Goal: Task Accomplishment & Management: Use online tool/utility

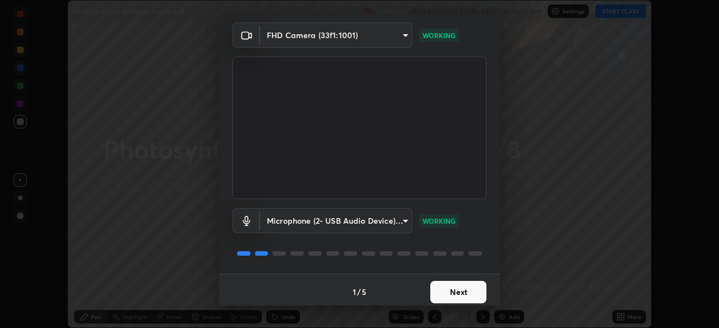
scroll to position [40, 0]
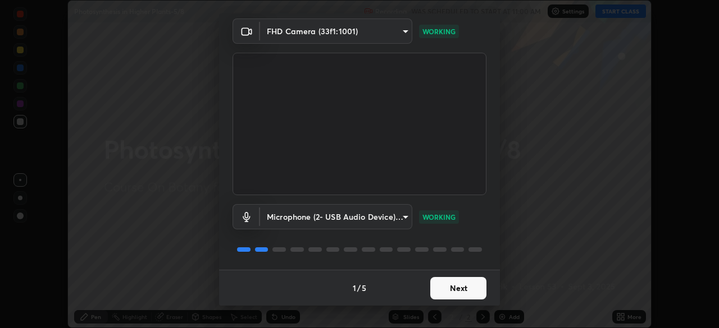
click at [442, 281] on button "Next" at bounding box center [458, 288] width 56 height 22
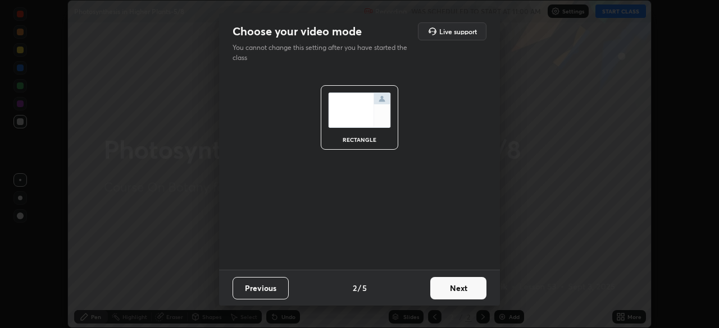
click at [452, 284] on button "Next" at bounding box center [458, 288] width 56 height 22
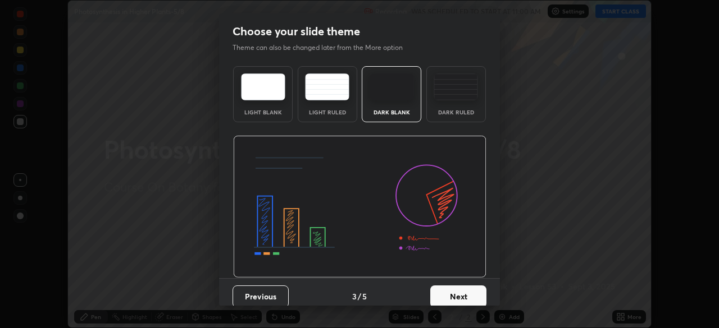
click at [450, 291] on button "Next" at bounding box center [458, 297] width 56 height 22
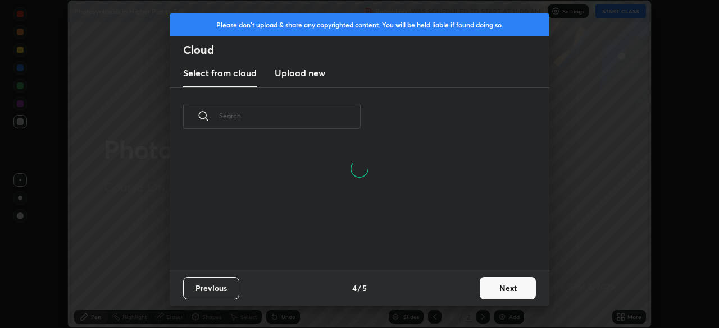
click at [337, 117] on input "text" at bounding box center [290, 116] width 142 height 48
click at [336, 117] on input "text" at bounding box center [290, 116] width 142 height 48
click at [336, 115] on input "text" at bounding box center [290, 116] width 142 height 48
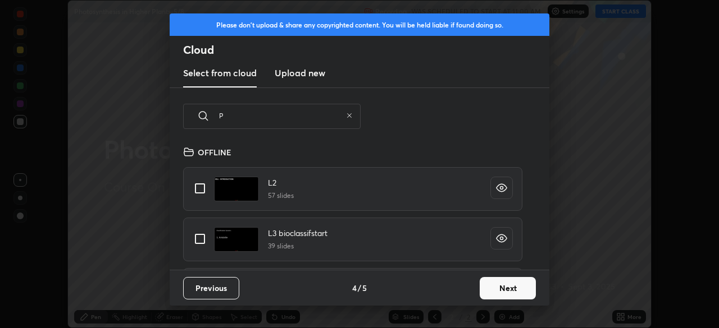
scroll to position [125, 360]
type input "Phot"
type textarea "x"
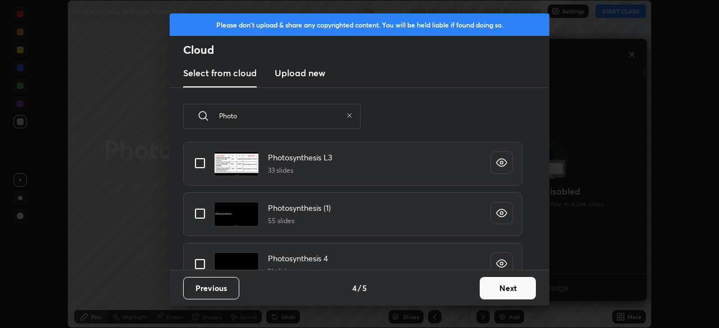
scroll to position [127, 0]
type input "Photo"
click at [202, 261] on input "grid" at bounding box center [200, 264] width 24 height 24
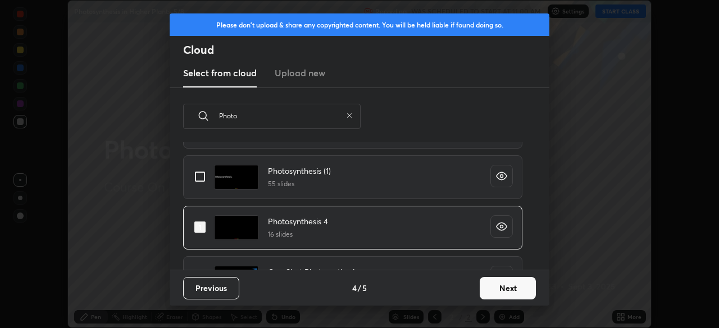
scroll to position [197, 0]
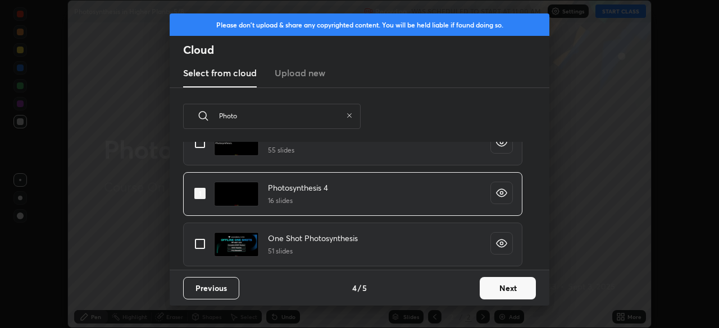
click at [204, 191] on input "grid" at bounding box center [200, 194] width 24 height 24
checkbox input "false"
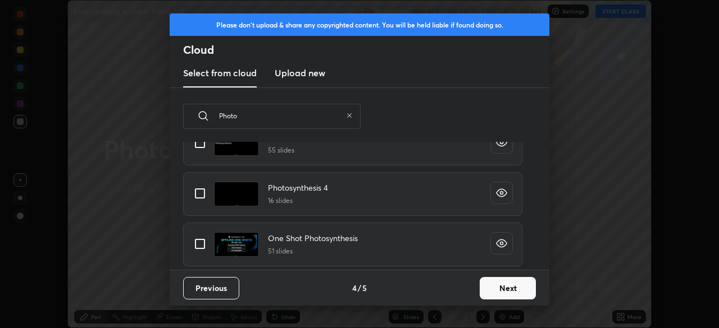
click at [202, 244] on input "grid" at bounding box center [200, 244] width 24 height 24
checkbox input "true"
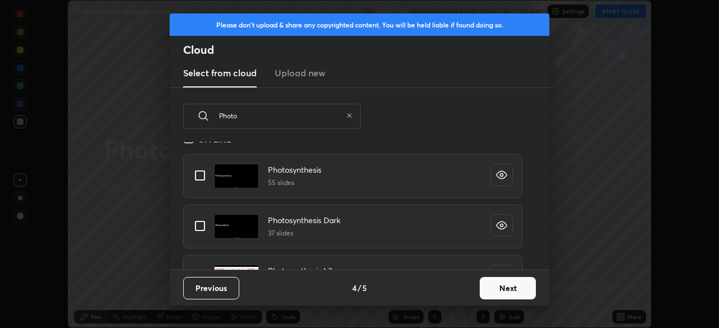
scroll to position [0, 0]
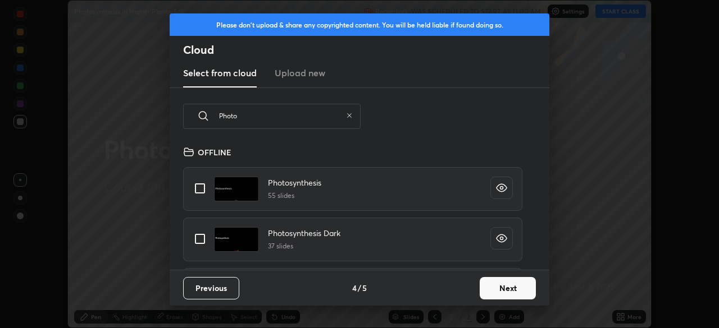
click at [264, 264] on div "Photosynthesis Dark 37 slides" at bounding box center [359, 239] width 353 height 51
click at [206, 238] on input "grid" at bounding box center [200, 239] width 24 height 24
checkbox input "true"
click at [485, 293] on button "Next" at bounding box center [508, 288] width 56 height 22
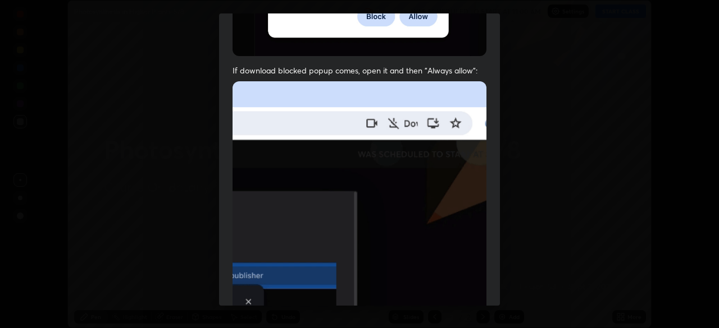
scroll to position [269, 0]
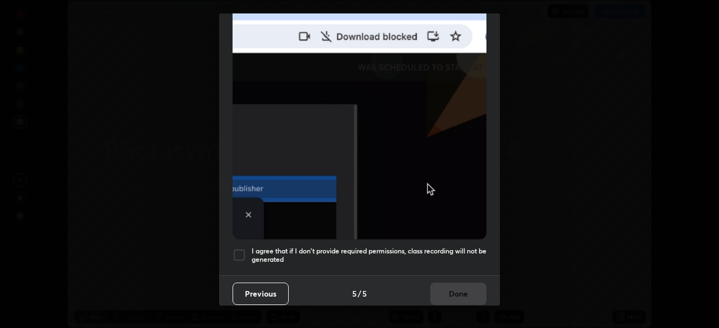
click at [365, 276] on div "Previous 5 / 5 Done" at bounding box center [359, 294] width 281 height 36
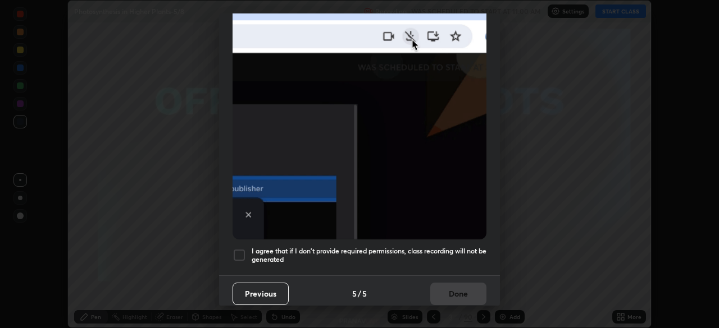
click at [418, 257] on h5 "I agree that if I don't provide required permissions, class recording will not …" at bounding box center [369, 255] width 235 height 17
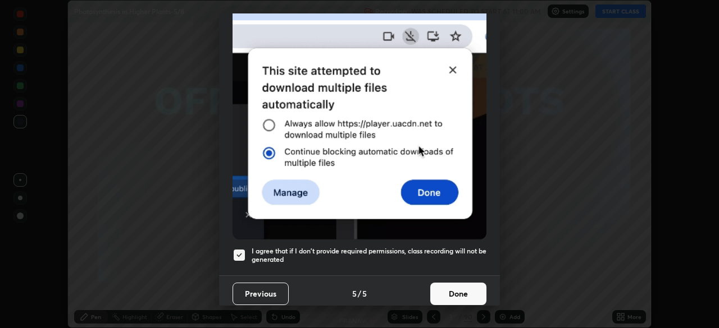
click at [458, 293] on button "Done" at bounding box center [458, 294] width 56 height 22
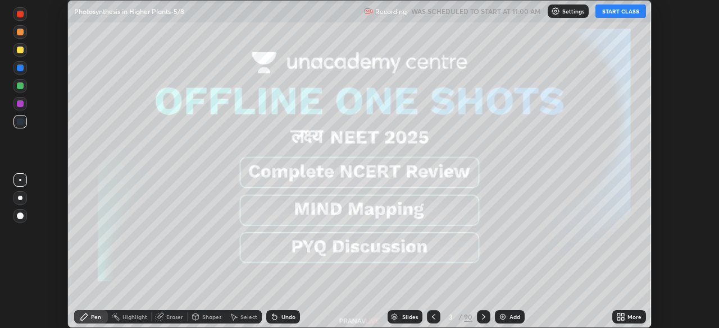
click at [408, 317] on div "Slides" at bounding box center [410, 317] width 16 height 6
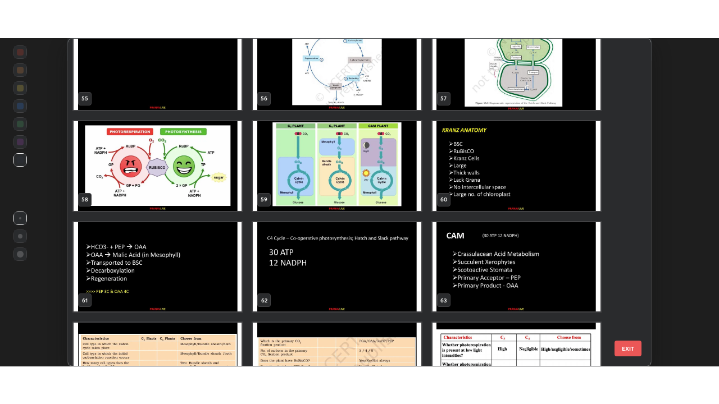
scroll to position [1841, 0]
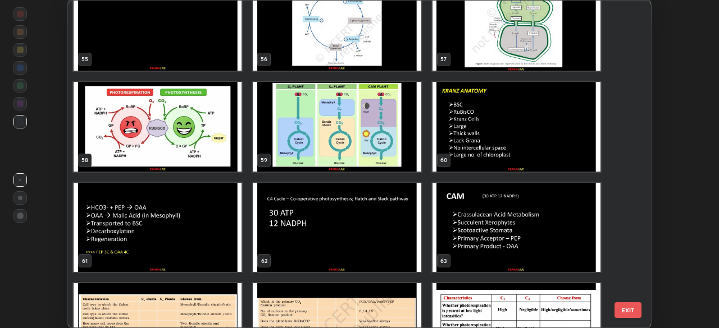
click at [413, 161] on img "grid" at bounding box center [337, 127] width 168 height 90
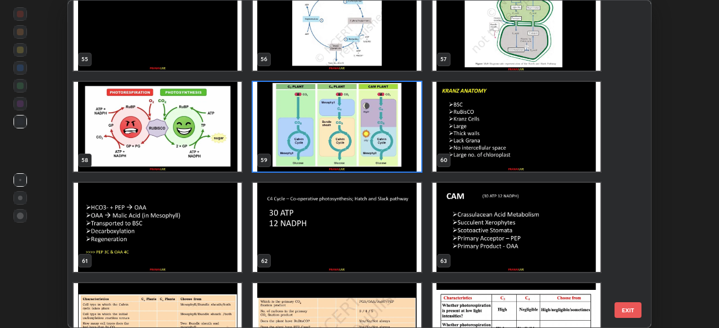
click at [413, 162] on img "grid" at bounding box center [337, 127] width 168 height 90
click at [414, 162] on img "grid" at bounding box center [337, 127] width 168 height 90
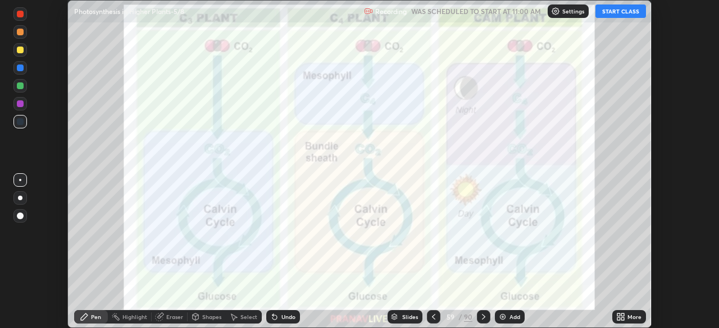
click at [415, 159] on img "grid" at bounding box center [337, 127] width 168 height 90
click at [511, 318] on div "Add" at bounding box center [514, 317] width 11 height 6
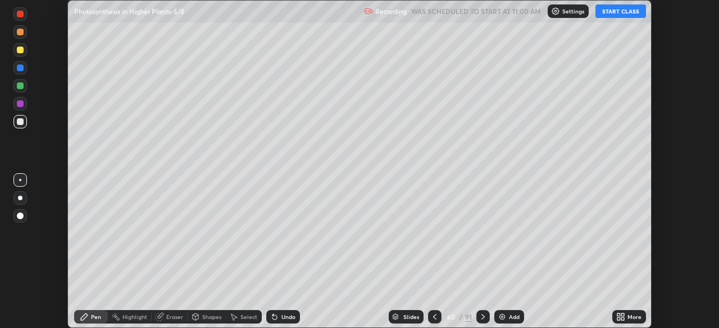
click at [614, 315] on div "More" at bounding box center [629, 317] width 34 height 13
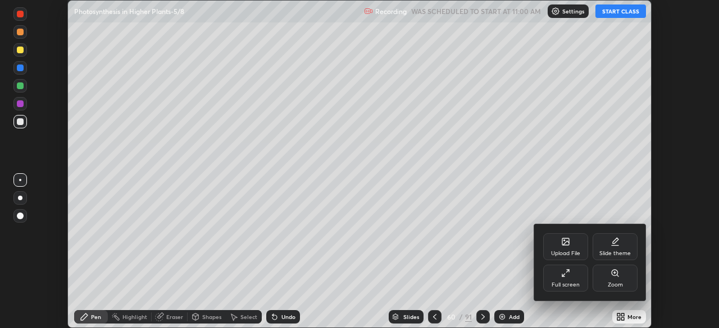
click at [576, 289] on div "Full screen" at bounding box center [565, 278] width 45 height 27
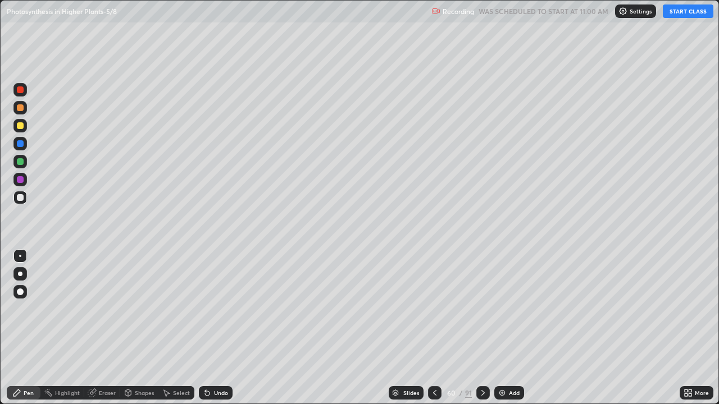
scroll to position [0, 0]
click at [669, 16] on button "START CLASS" at bounding box center [688, 10] width 51 height 13
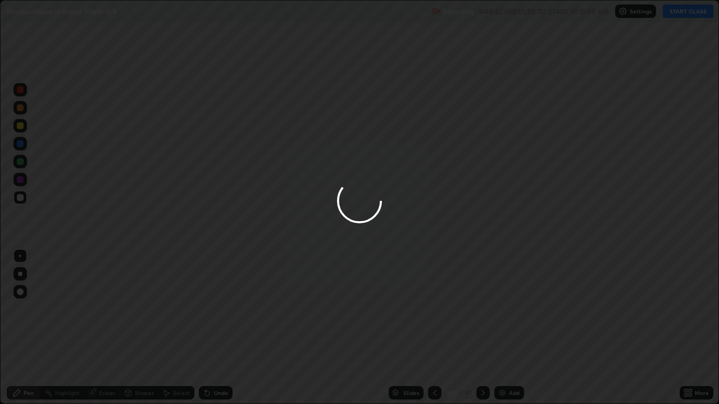
click at [606, 54] on div at bounding box center [359, 202] width 719 height 404
click at [21, 282] on div at bounding box center [359, 202] width 719 height 404
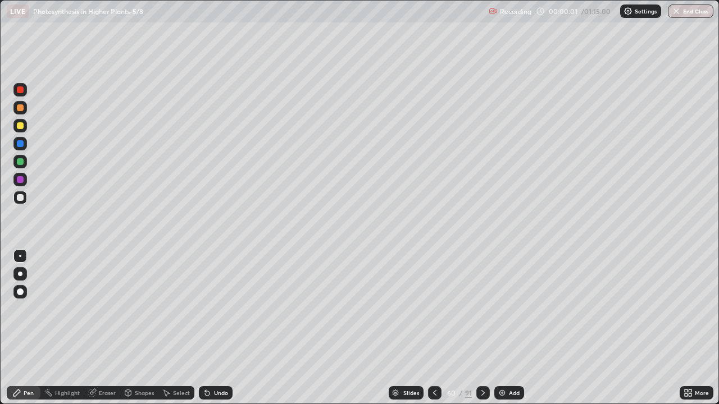
click at [20, 274] on div at bounding box center [20, 274] width 4 height 4
click at [501, 328] on img at bounding box center [502, 393] width 9 height 9
click at [139, 328] on div "Shapes" at bounding box center [139, 392] width 38 height 13
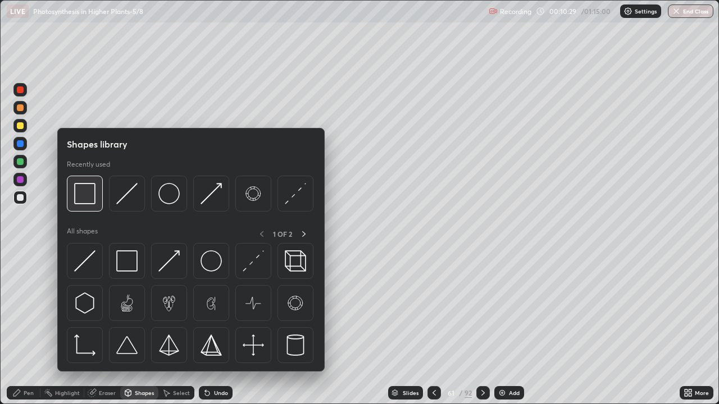
click at [97, 199] on div at bounding box center [85, 194] width 36 height 36
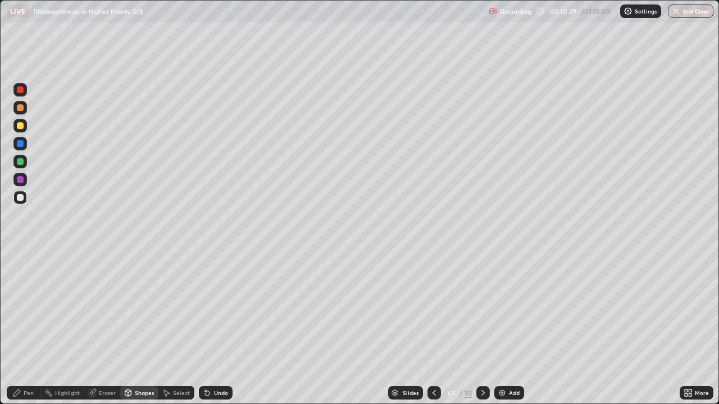
click at [22, 125] on div at bounding box center [20, 125] width 7 height 7
click at [21, 89] on div at bounding box center [20, 89] width 7 height 7
click at [106, 328] on div "Eraser" at bounding box center [107, 393] width 17 height 6
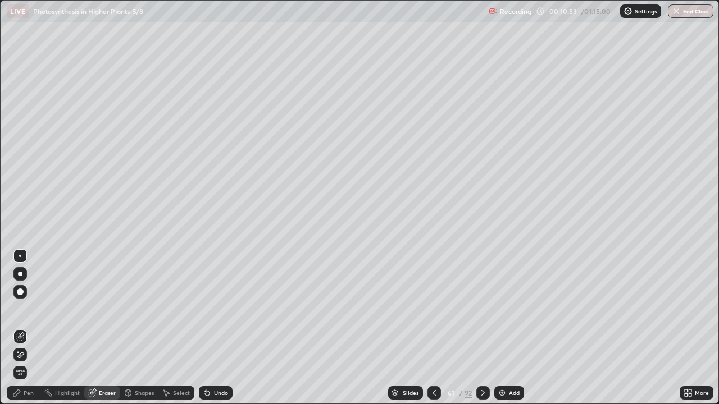
click at [22, 328] on icon at bounding box center [21, 336] width 6 height 6
click at [23, 328] on div "Pen" at bounding box center [24, 392] width 34 height 13
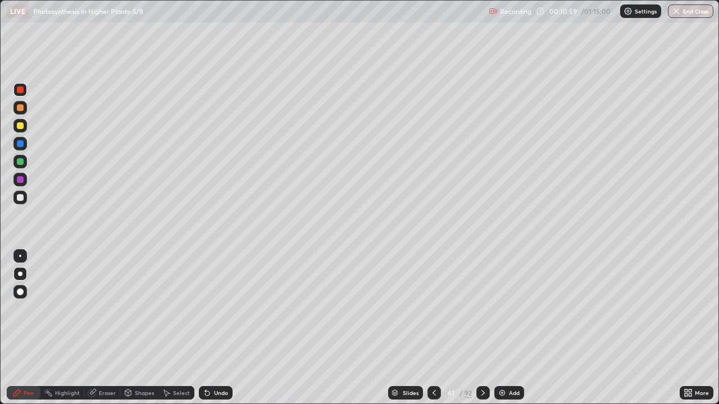
click at [20, 198] on div at bounding box center [20, 197] width 7 height 7
click at [696, 328] on div "More" at bounding box center [696, 392] width 34 height 13
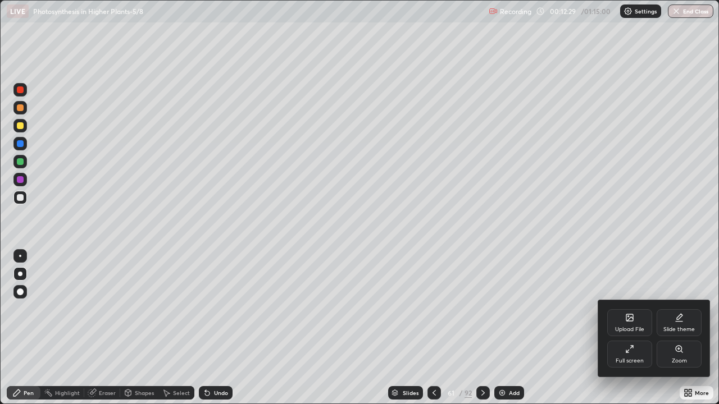
click at [637, 328] on div "Full screen" at bounding box center [629, 361] width 28 height 6
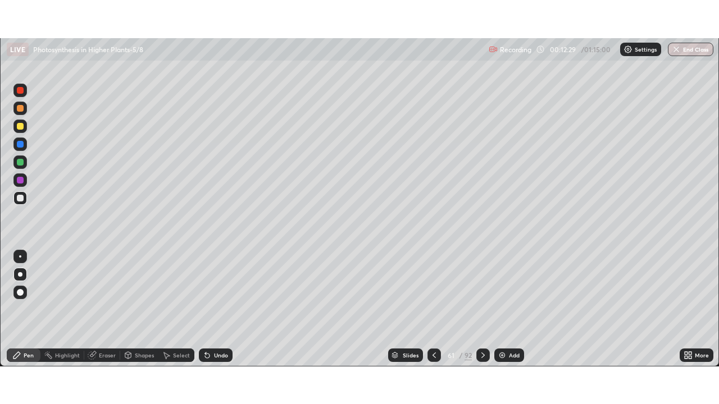
scroll to position [55823, 55433]
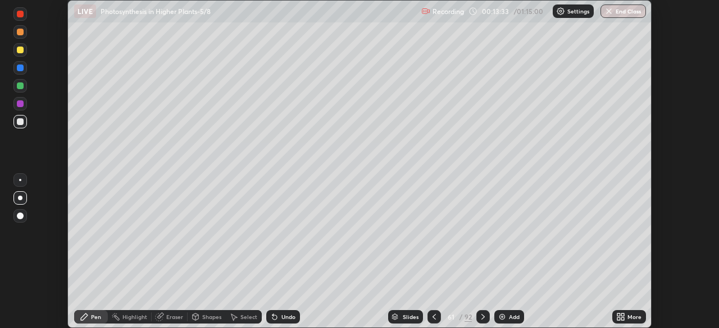
click at [622, 317] on icon at bounding box center [622, 315] width 3 height 3
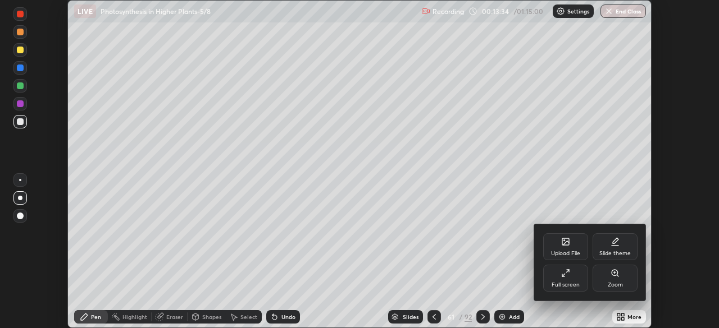
click at [571, 282] on div "Full screen" at bounding box center [565, 285] width 28 height 6
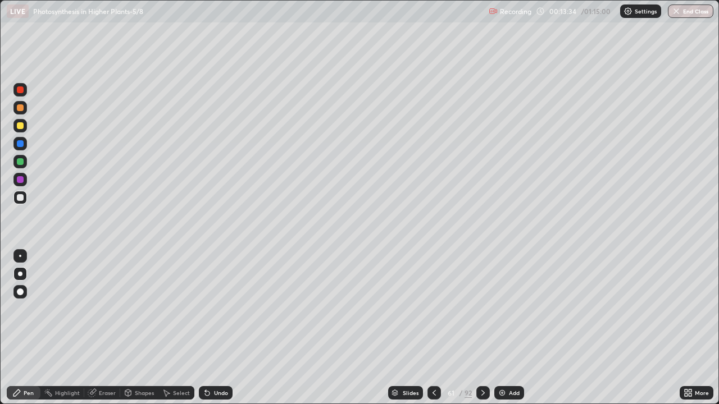
scroll to position [404, 719]
click at [21, 198] on div at bounding box center [20, 197] width 7 height 7
click at [20, 256] on div at bounding box center [20, 256] width 2 height 2
click at [417, 328] on div "Slides" at bounding box center [405, 392] width 35 height 13
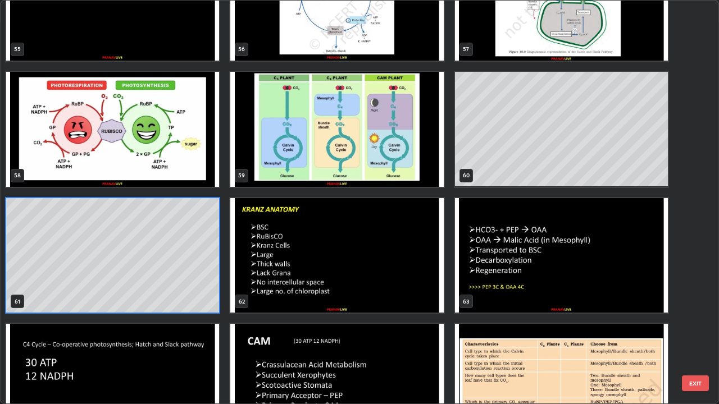
scroll to position [2337, 0]
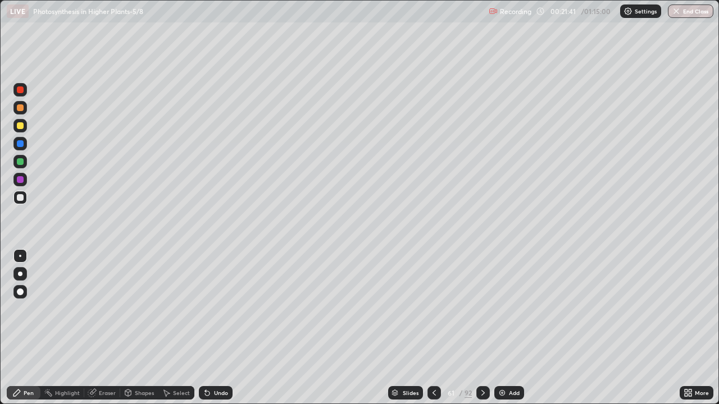
click at [403, 328] on div "Slides" at bounding box center [411, 393] width 16 height 6
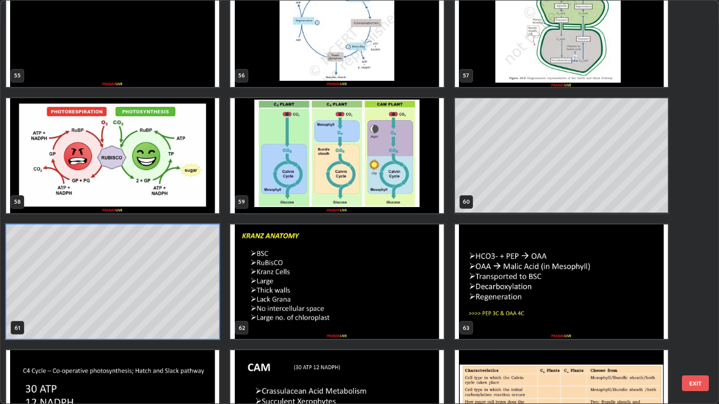
scroll to position [2310, 0]
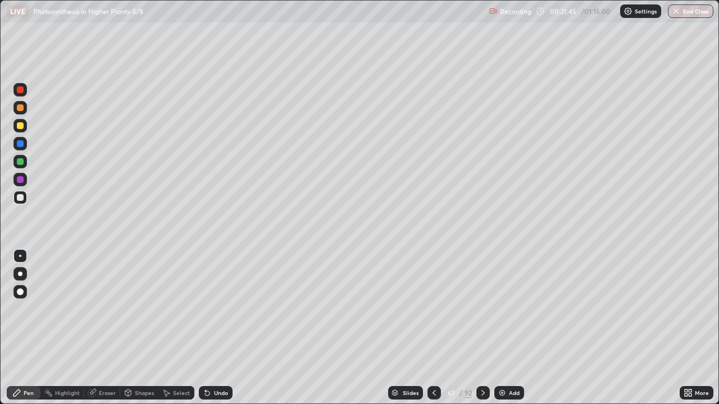
click at [107, 328] on div "Eraser" at bounding box center [107, 393] width 17 height 6
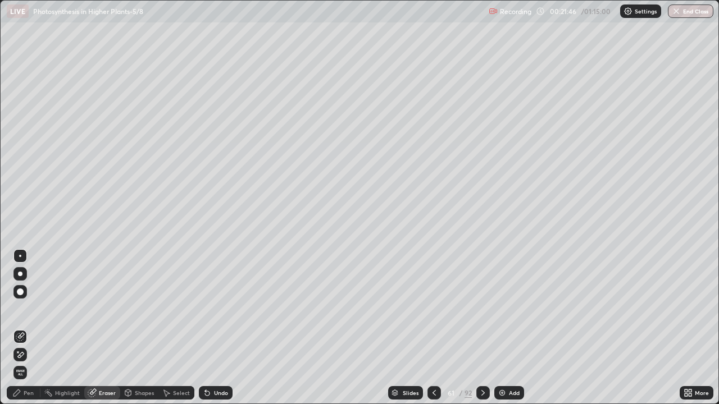
click at [21, 328] on icon at bounding box center [20, 355] width 9 height 10
click at [38, 328] on div "Pen" at bounding box center [24, 392] width 34 height 13
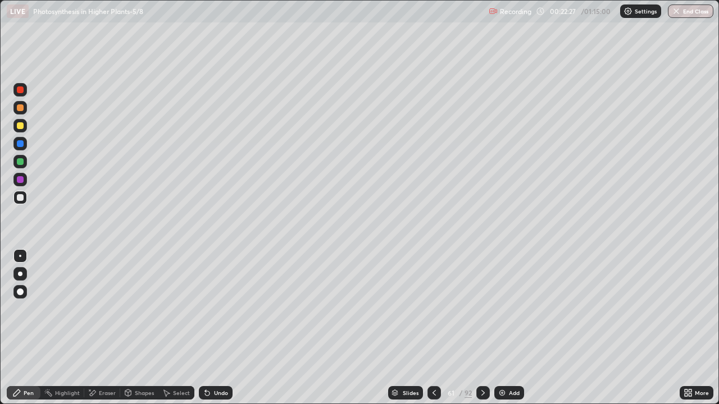
click at [26, 277] on div at bounding box center [19, 274] width 13 height 18
click at [21, 168] on div at bounding box center [19, 161] width 13 height 13
click at [20, 108] on div at bounding box center [20, 107] width 7 height 7
click at [21, 108] on div at bounding box center [20, 107] width 7 height 7
click at [26, 199] on div at bounding box center [19, 197] width 13 height 13
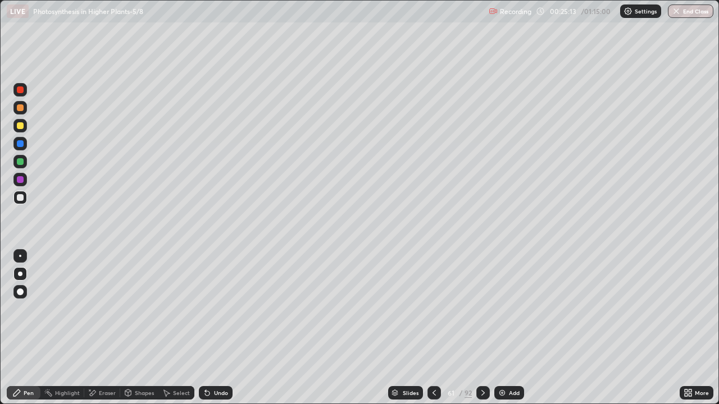
click at [19, 163] on div at bounding box center [20, 161] width 7 height 7
click at [25, 109] on div at bounding box center [19, 107] width 13 height 13
click at [412, 328] on div "Slides" at bounding box center [411, 393] width 16 height 6
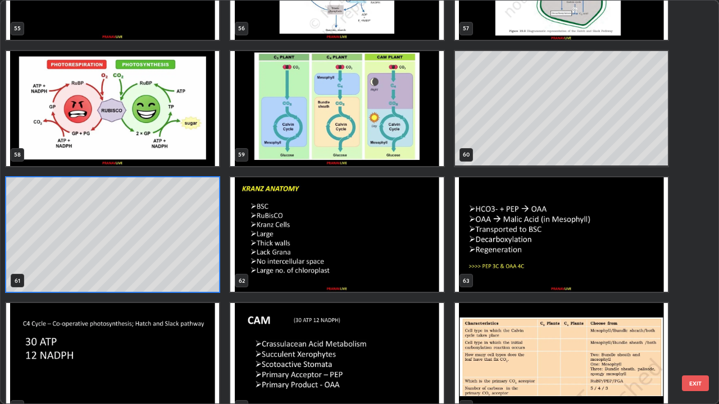
scroll to position [2353, 0]
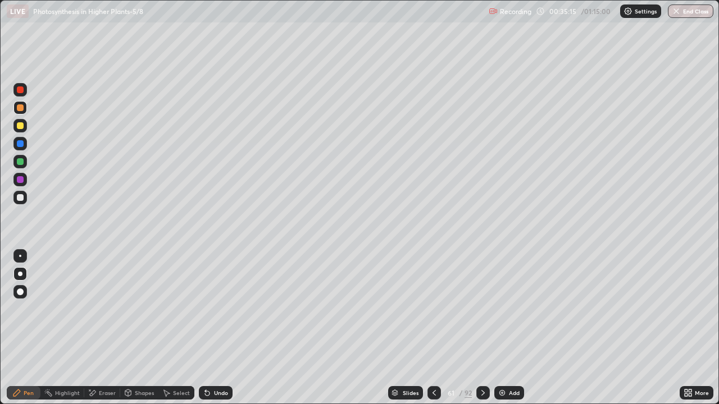
click at [513, 328] on div "Add" at bounding box center [514, 393] width 11 height 6
click at [209, 328] on icon at bounding box center [207, 393] width 9 height 9
click at [142, 328] on div "Shapes" at bounding box center [144, 393] width 19 height 6
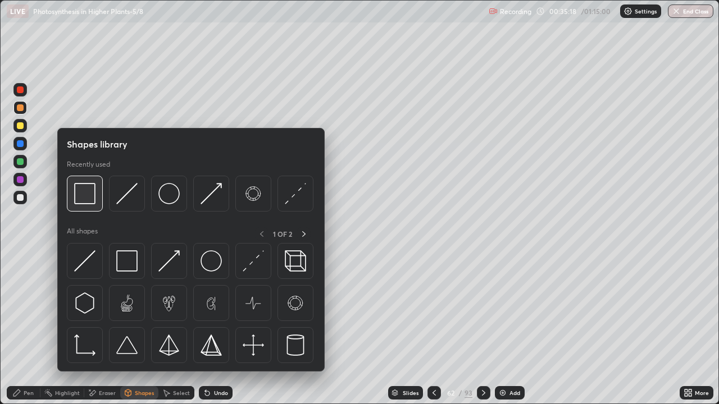
click at [90, 198] on img at bounding box center [84, 193] width 21 height 21
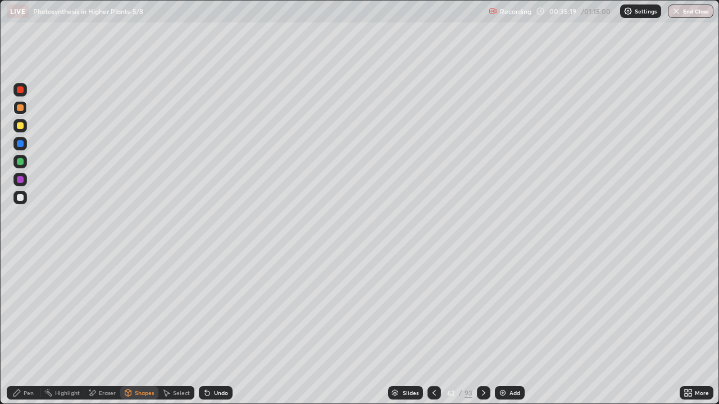
click at [20, 126] on div at bounding box center [20, 125] width 7 height 7
click at [229, 328] on div "Undo" at bounding box center [216, 392] width 34 height 13
click at [26, 328] on div "Pen" at bounding box center [29, 393] width 10 height 6
click at [20, 198] on div at bounding box center [20, 197] width 7 height 7
click at [108, 328] on div "Eraser" at bounding box center [107, 393] width 17 height 6
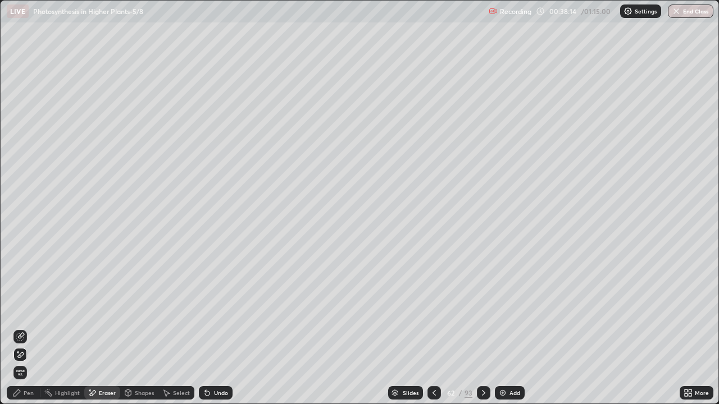
click at [33, 328] on div "Pen" at bounding box center [29, 393] width 10 height 6
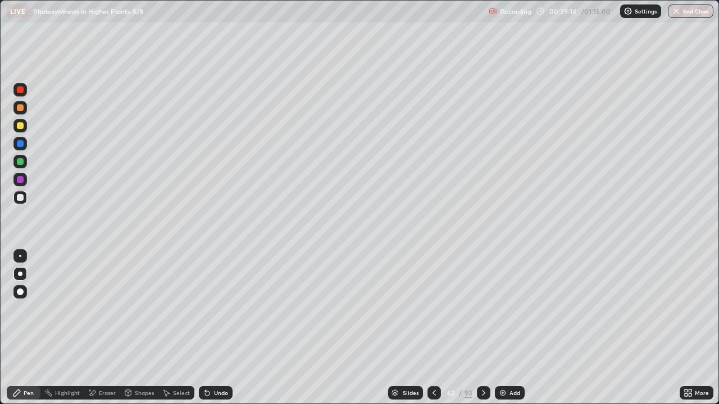
click at [107, 328] on div "Eraser" at bounding box center [107, 393] width 17 height 6
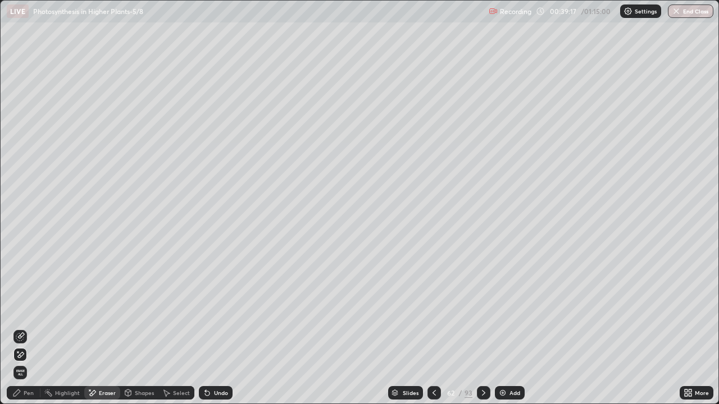
click at [219, 328] on div "Undo" at bounding box center [216, 392] width 34 height 13
click at [31, 328] on div "Pen" at bounding box center [24, 392] width 34 height 13
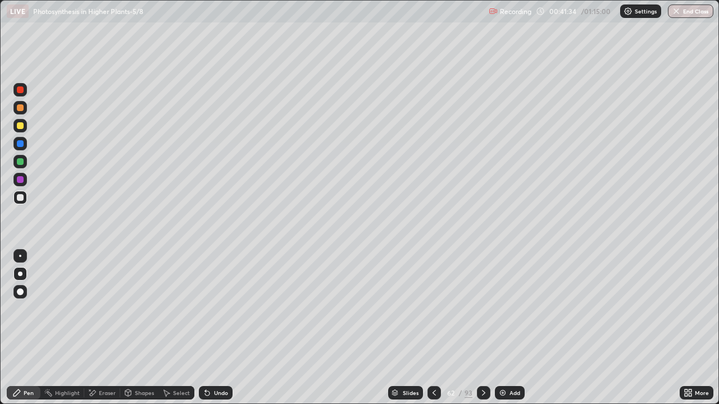
click at [419, 328] on div "Slides 62 / 93 Add" at bounding box center [455, 393] width 447 height 22
click at [407, 328] on div "Slides" at bounding box center [411, 393] width 16 height 6
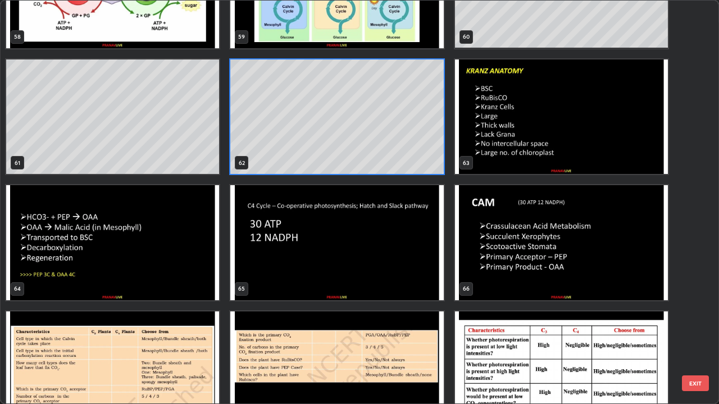
scroll to position [2483, 0]
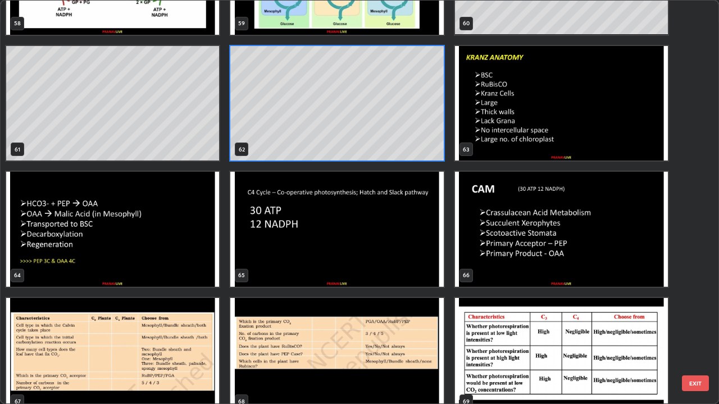
click at [364, 248] on img "grid" at bounding box center [336, 229] width 213 height 115
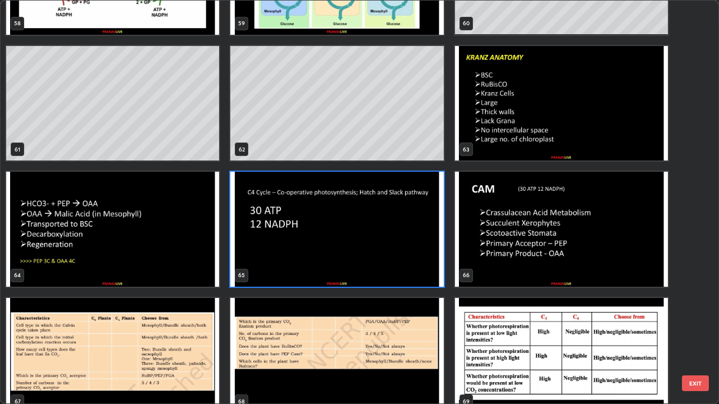
click at [365, 248] on img "grid" at bounding box center [336, 229] width 213 height 115
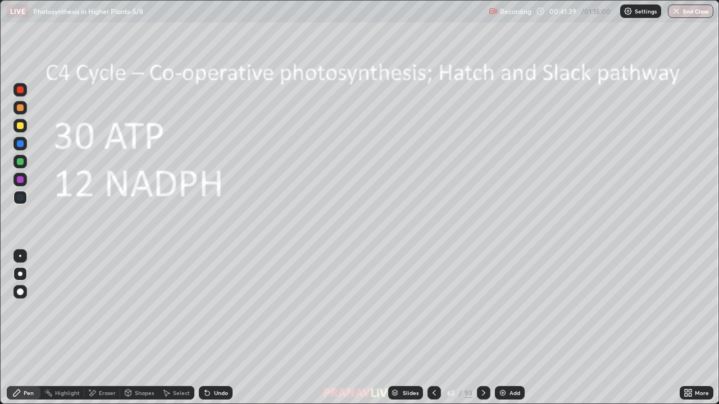
click at [367, 245] on img "grid" at bounding box center [336, 229] width 213 height 115
click at [368, 244] on img "grid" at bounding box center [336, 229] width 213 height 115
click at [414, 328] on div "Slides" at bounding box center [411, 393] width 16 height 6
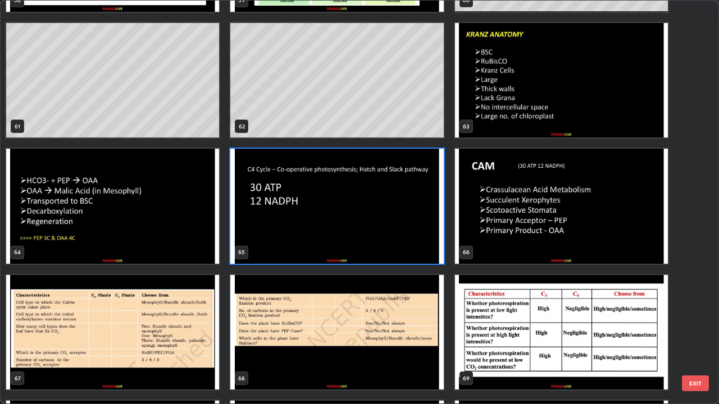
scroll to position [2499, 0]
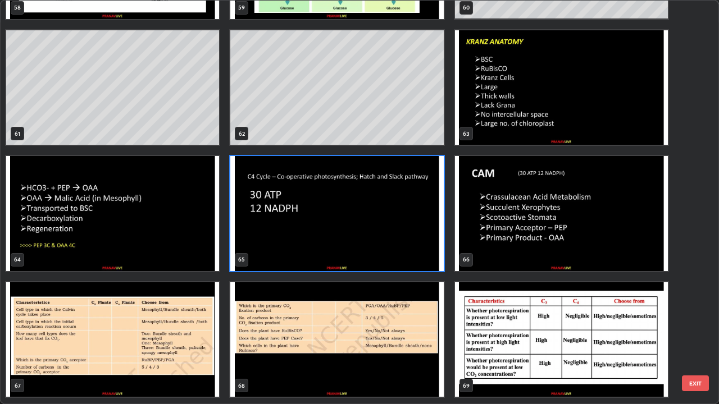
click at [423, 257] on img "grid" at bounding box center [336, 213] width 213 height 115
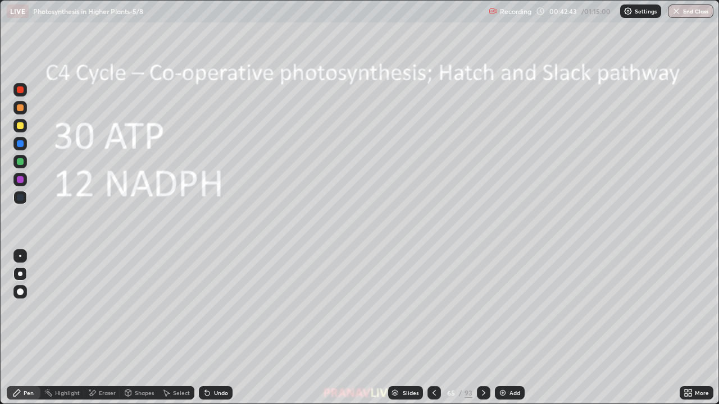
click at [427, 257] on img "grid" at bounding box center [336, 213] width 213 height 115
click at [428, 257] on img "grid" at bounding box center [336, 213] width 213 height 115
click at [426, 258] on img "grid" at bounding box center [336, 213] width 213 height 115
click at [513, 328] on div "Add" at bounding box center [514, 393] width 11 height 6
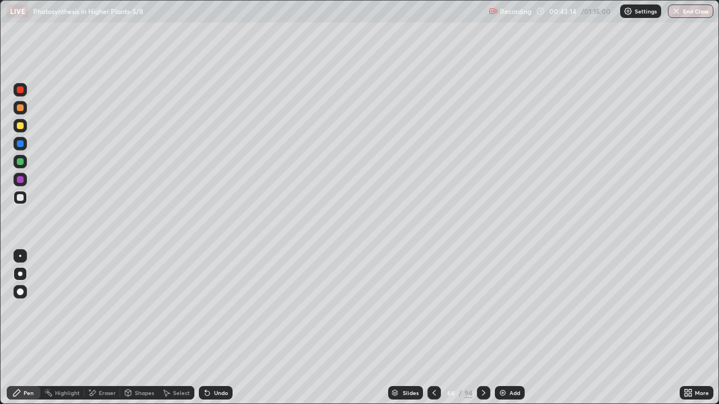
click at [435, 328] on div at bounding box center [433, 392] width 13 height 13
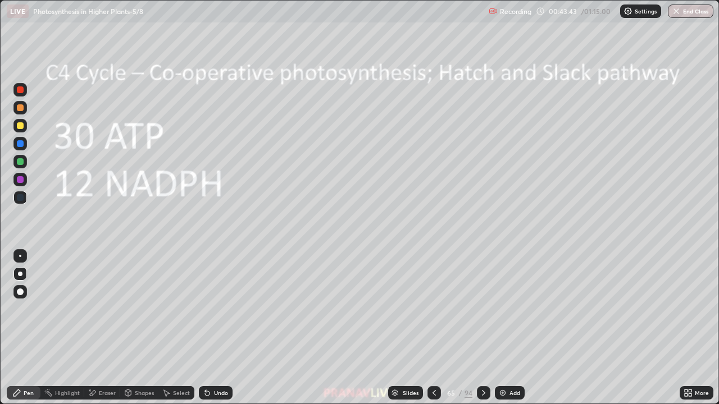
click at [22, 177] on div at bounding box center [20, 179] width 7 height 7
click at [401, 328] on div "Slides" at bounding box center [405, 392] width 35 height 13
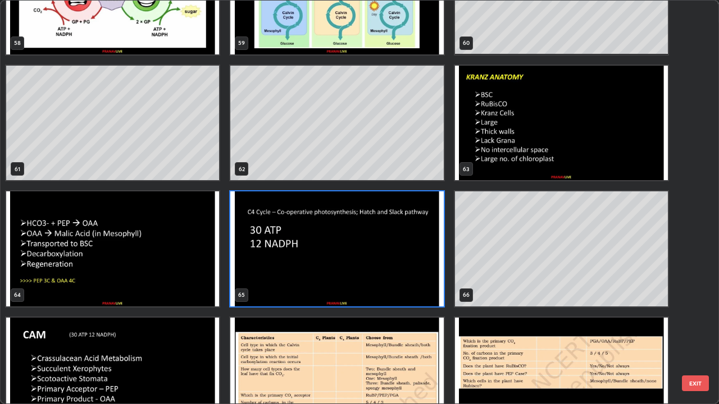
scroll to position [2530, 0]
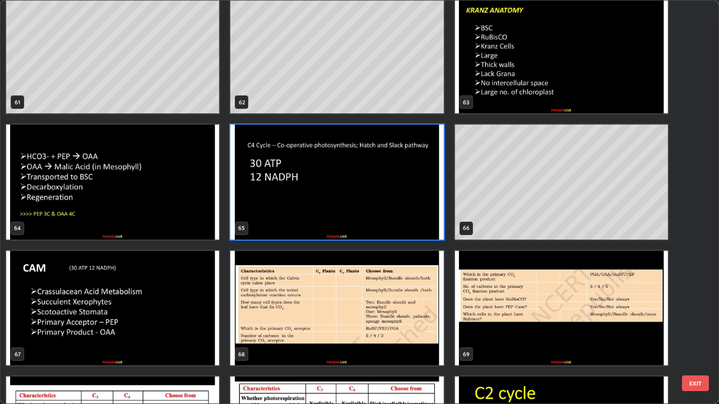
click at [199, 283] on img "grid" at bounding box center [112, 308] width 213 height 115
click at [198, 282] on img "grid" at bounding box center [112, 308] width 213 height 115
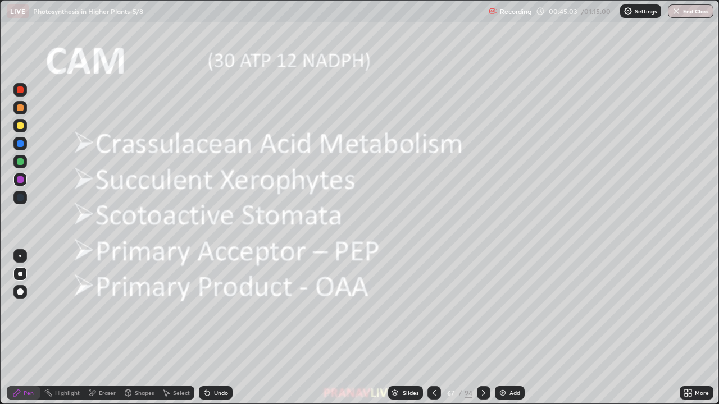
click at [198, 282] on img "grid" at bounding box center [112, 308] width 213 height 115
click at [198, 281] on img "grid" at bounding box center [112, 308] width 213 height 115
click at [508, 328] on div "Add" at bounding box center [510, 392] width 30 height 13
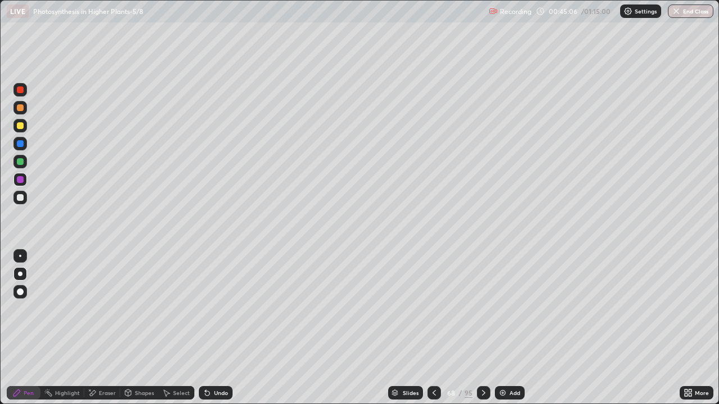
click at [148, 328] on div "Shapes" at bounding box center [139, 392] width 38 height 13
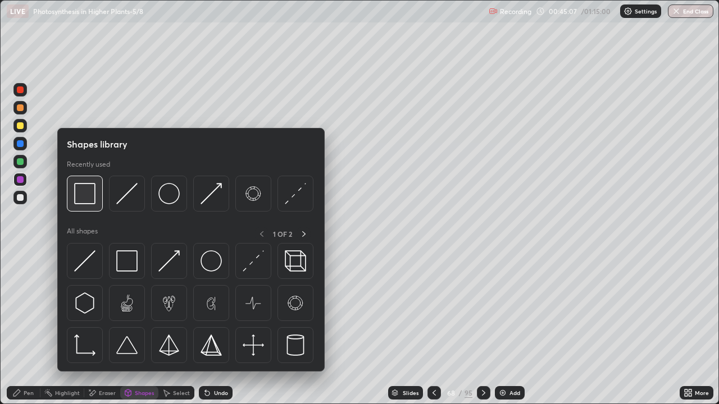
click at [86, 205] on div at bounding box center [85, 194] width 36 height 36
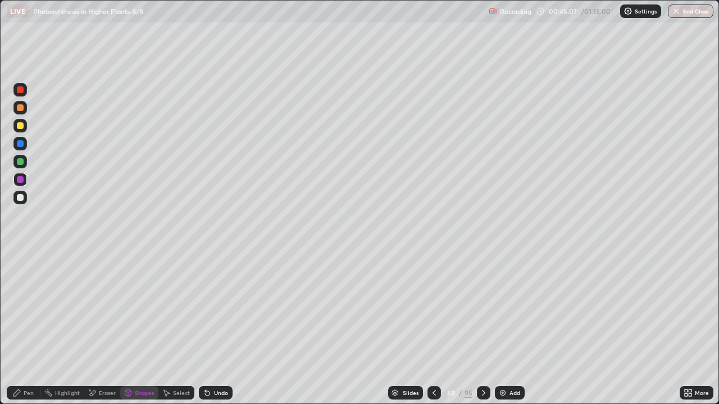
click at [23, 125] on div at bounding box center [20, 125] width 7 height 7
click at [143, 328] on div "Shapes" at bounding box center [144, 393] width 19 height 6
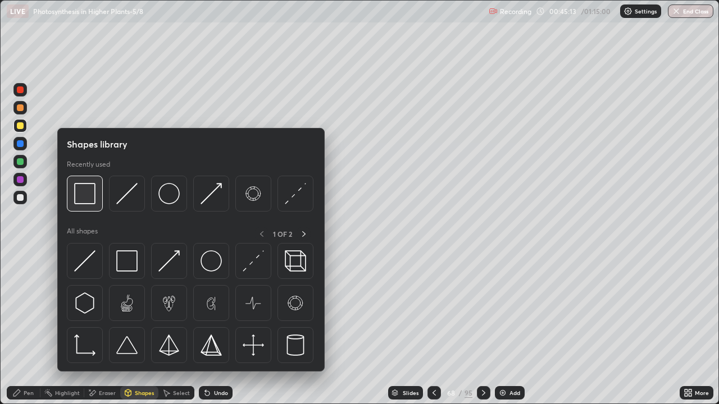
click at [88, 197] on img at bounding box center [84, 193] width 21 height 21
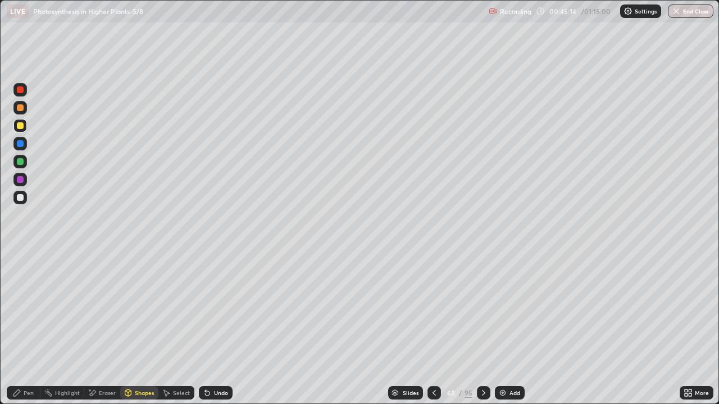
click at [24, 109] on div at bounding box center [19, 107] width 13 height 13
click at [101, 328] on div "Eraser" at bounding box center [107, 393] width 17 height 6
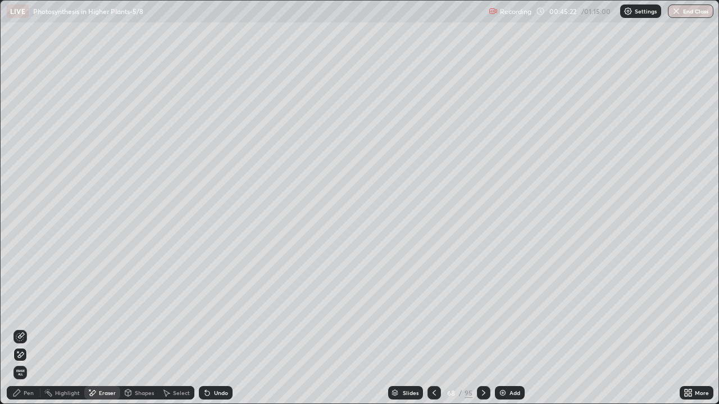
click at [186, 328] on div "Select" at bounding box center [176, 392] width 36 height 13
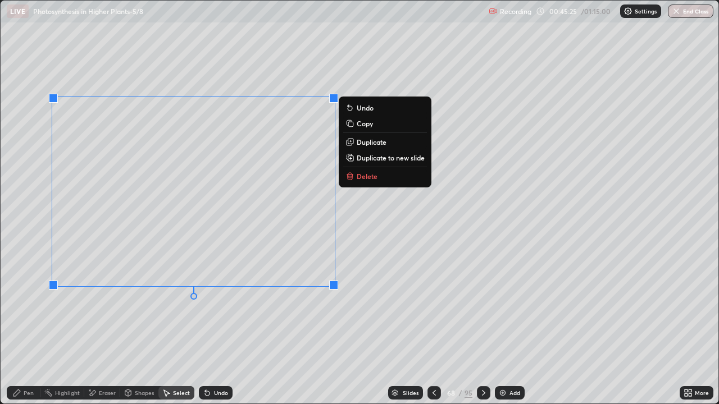
click at [360, 144] on p "Duplicate" at bounding box center [372, 142] width 30 height 9
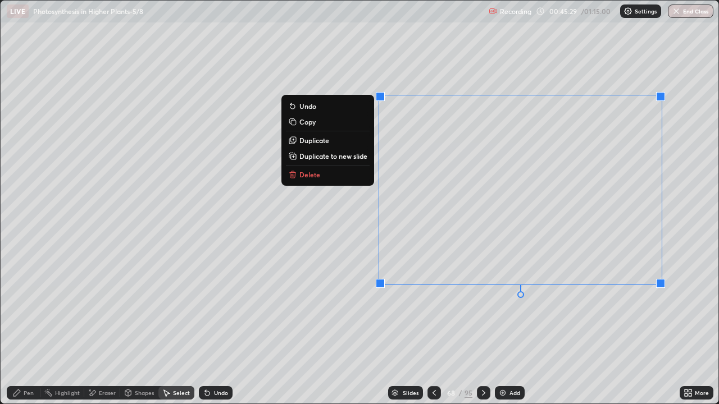
click at [22, 328] on div "Pen" at bounding box center [24, 392] width 34 height 13
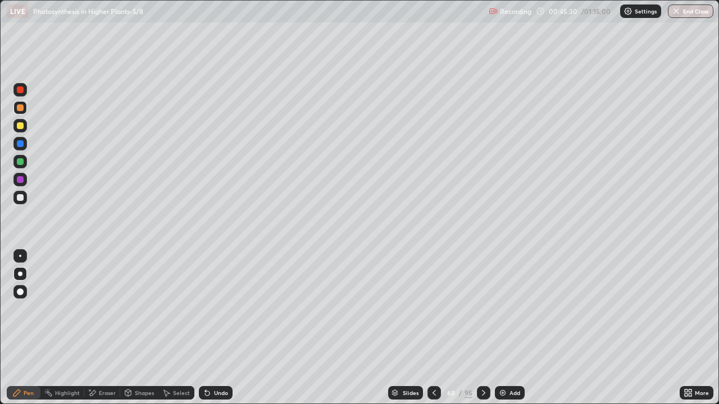
click at [22, 202] on div at bounding box center [19, 197] width 13 height 13
click at [25, 185] on div at bounding box center [19, 179] width 13 height 13
click at [108, 328] on div "Eraser" at bounding box center [107, 393] width 17 height 6
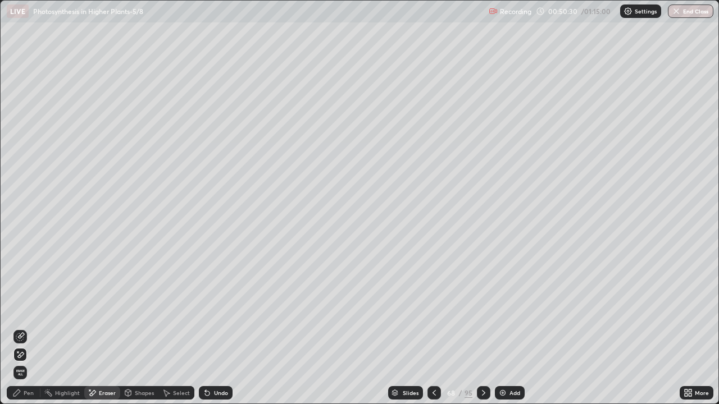
click at [34, 328] on div "Pen" at bounding box center [24, 392] width 34 height 13
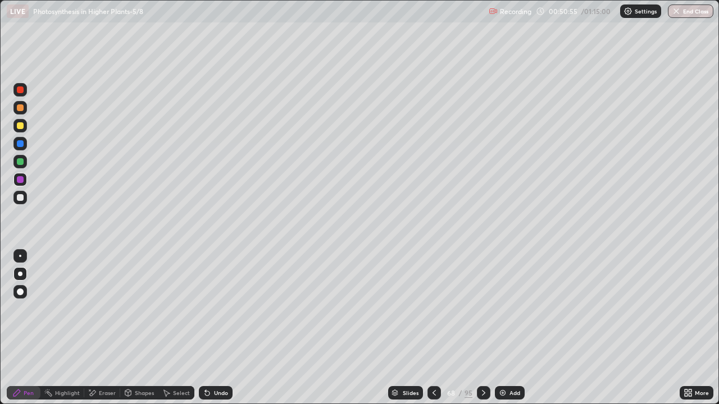
click at [25, 203] on div at bounding box center [19, 197] width 13 height 13
click at [20, 94] on div at bounding box center [19, 89] width 13 height 13
click at [21, 198] on div at bounding box center [20, 197] width 7 height 7
click at [25, 166] on div at bounding box center [19, 161] width 13 height 13
click at [20, 162] on div at bounding box center [20, 161] width 7 height 7
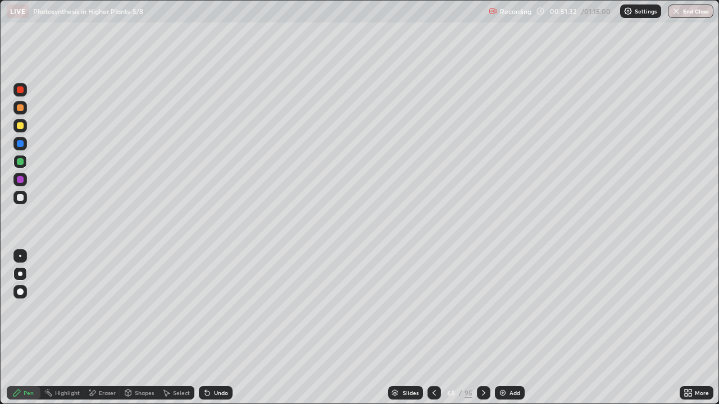
click at [20, 198] on div at bounding box center [20, 197] width 7 height 7
click at [22, 182] on div at bounding box center [20, 179] width 7 height 7
click at [24, 202] on div at bounding box center [19, 197] width 13 height 13
click at [26, 166] on div at bounding box center [19, 161] width 13 height 13
click at [21, 198] on div at bounding box center [20, 197] width 7 height 7
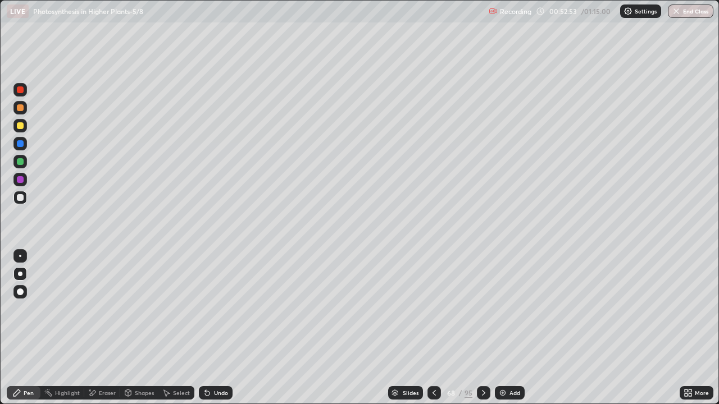
click at [23, 92] on div at bounding box center [19, 89] width 13 height 13
click at [18, 202] on div at bounding box center [19, 197] width 13 height 13
click at [409, 328] on div "Slides" at bounding box center [411, 393] width 16 height 6
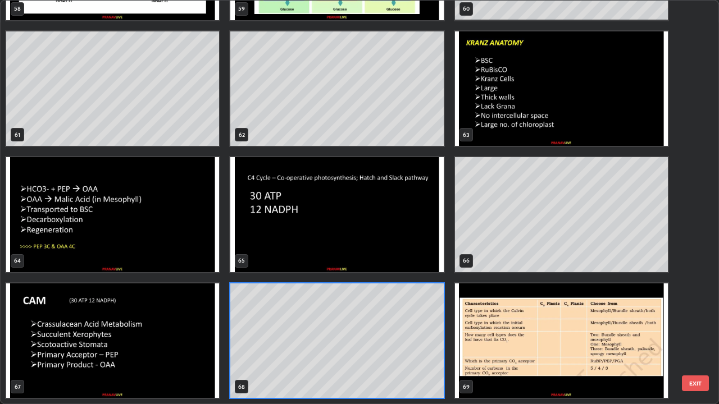
scroll to position [400, 712]
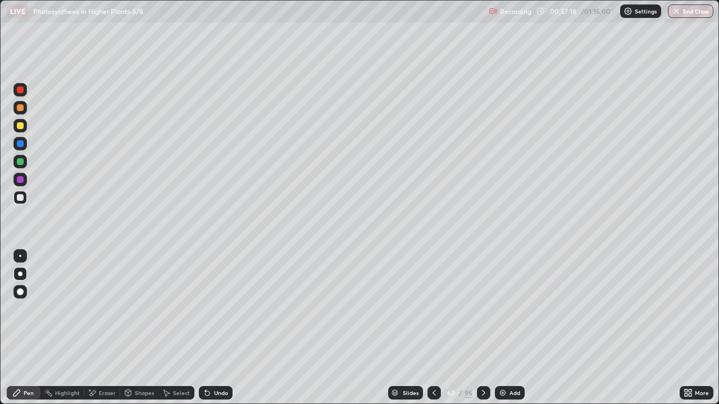
click at [414, 328] on div "Slides" at bounding box center [411, 393] width 16 height 6
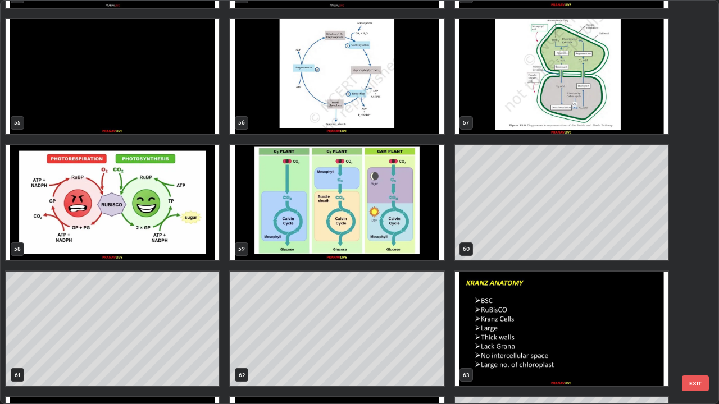
scroll to position [2243, 0]
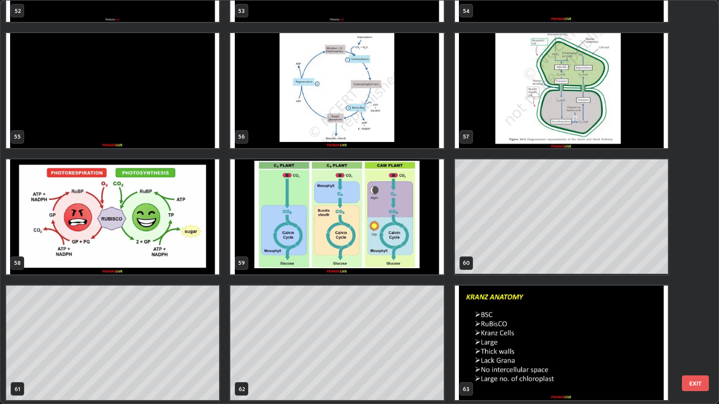
click at [328, 257] on img "grid" at bounding box center [336, 216] width 213 height 115
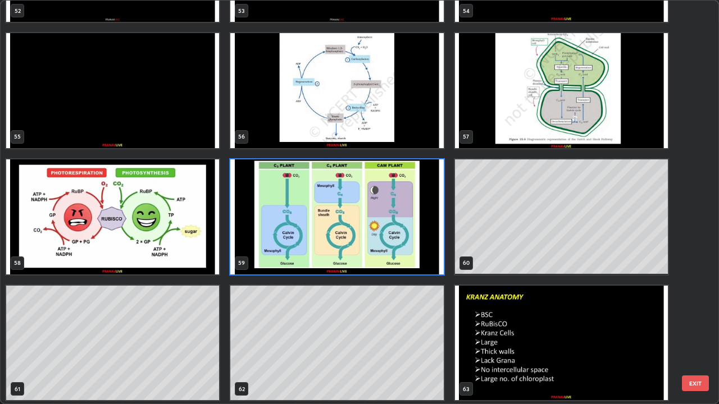
click at [330, 259] on img "grid" at bounding box center [336, 216] width 213 height 115
click at [331, 262] on img "grid" at bounding box center [336, 216] width 213 height 115
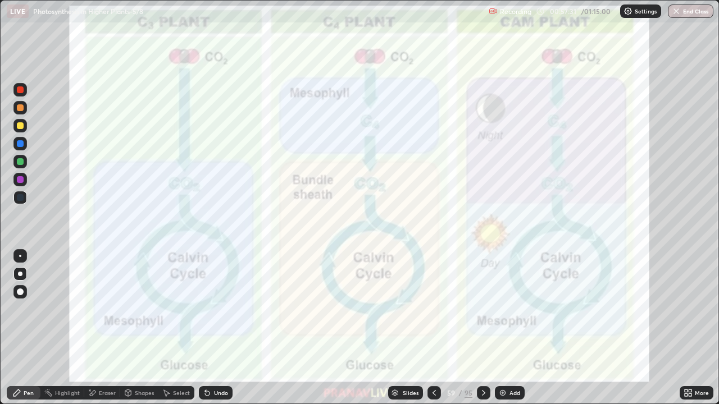
click at [331, 262] on img "grid" at bounding box center [336, 216] width 213 height 115
click at [703, 328] on div "More" at bounding box center [702, 393] width 14 height 6
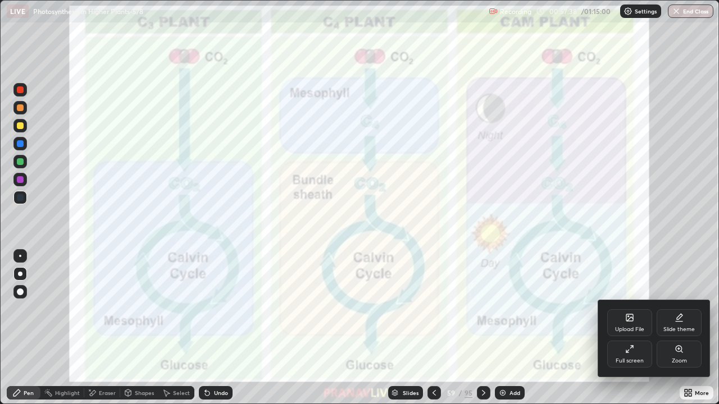
click at [521, 328] on div at bounding box center [359, 202] width 719 height 404
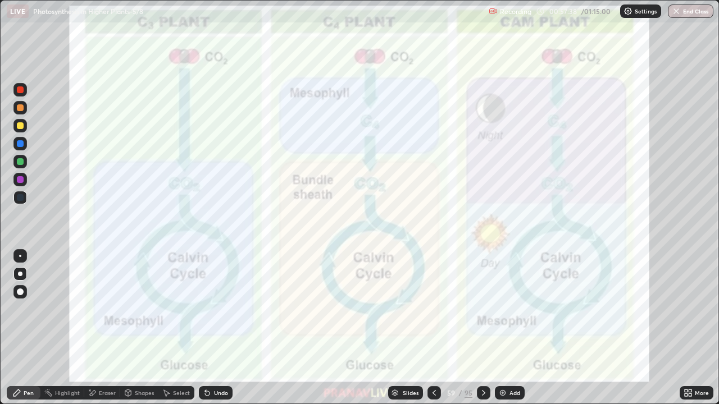
click at [509, 328] on div "Add" at bounding box center [514, 393] width 11 height 6
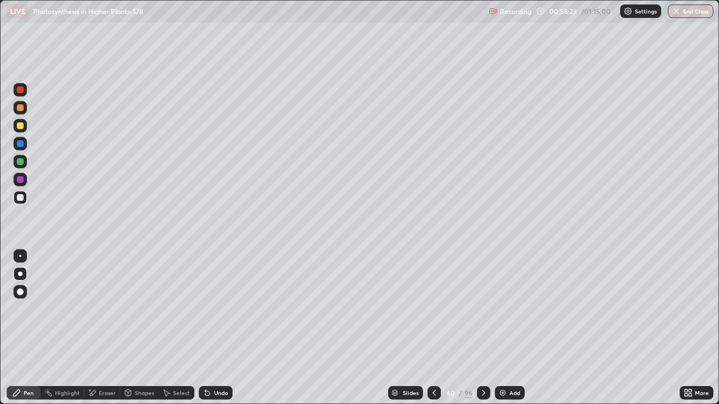
click at [141, 328] on div "Shapes" at bounding box center [144, 393] width 19 height 6
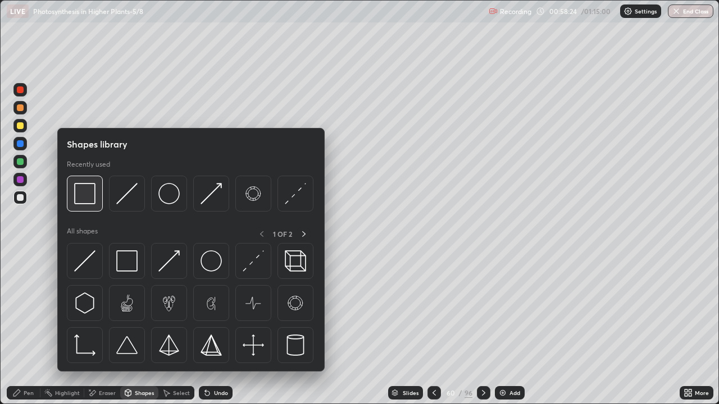
click at [82, 202] on img at bounding box center [84, 193] width 21 height 21
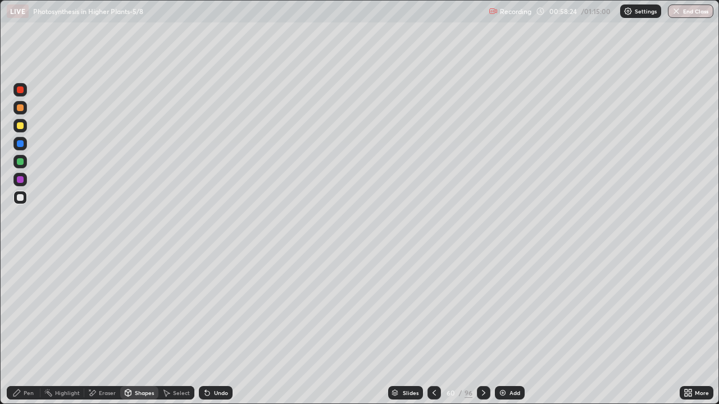
click at [21, 128] on div at bounding box center [20, 125] width 7 height 7
click at [28, 328] on div "Pen" at bounding box center [29, 393] width 10 height 6
click at [20, 198] on div at bounding box center [20, 197] width 7 height 7
click at [22, 124] on div at bounding box center [20, 125] width 7 height 7
click at [21, 108] on div at bounding box center [20, 107] width 7 height 7
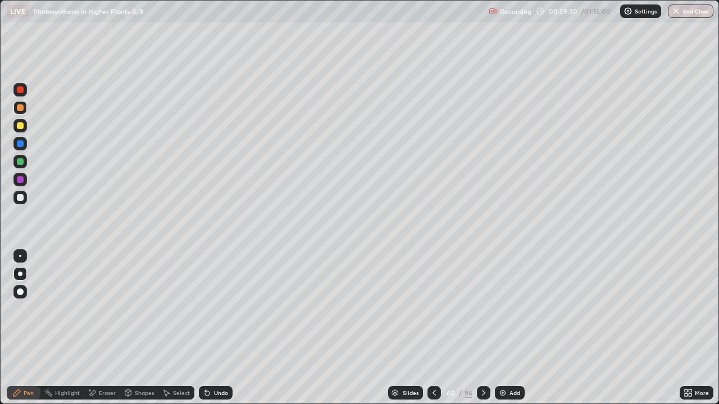
click at [113, 328] on div "Eraser" at bounding box center [102, 392] width 36 height 13
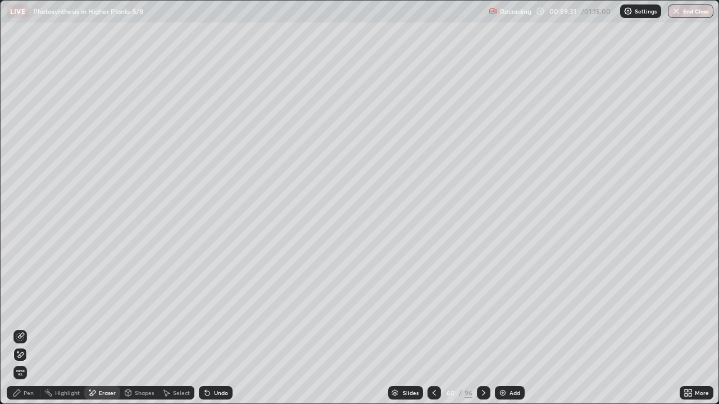
click at [21, 328] on icon at bounding box center [20, 336] width 9 height 9
click at [24, 328] on div "Pen" at bounding box center [29, 393] width 10 height 6
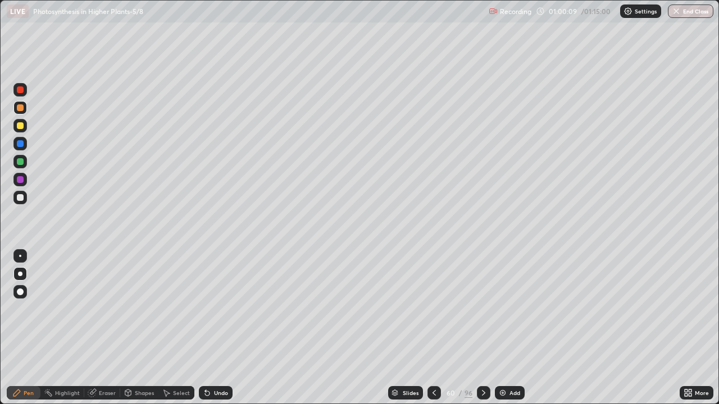
click at [143, 328] on div "Shapes" at bounding box center [144, 393] width 19 height 6
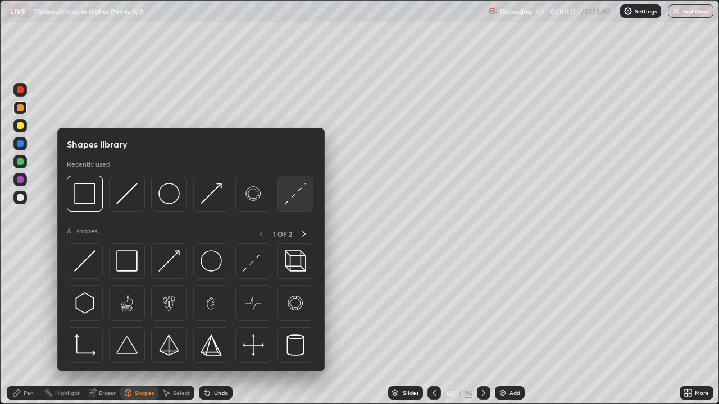
click at [290, 199] on img at bounding box center [295, 193] width 21 height 21
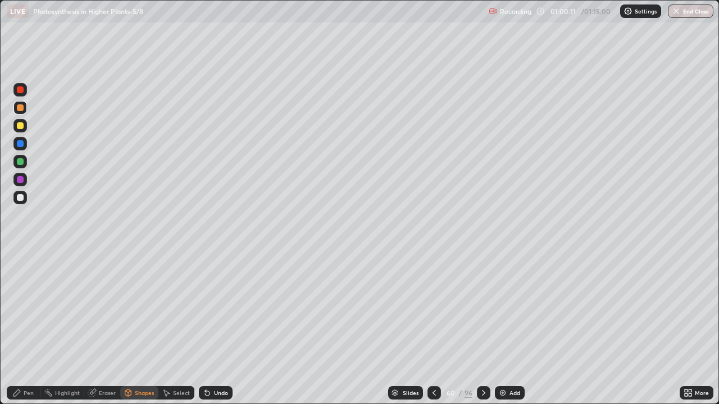
click at [20, 144] on div at bounding box center [20, 143] width 7 height 7
click at [30, 328] on div "Pen" at bounding box center [24, 392] width 34 height 13
click at [23, 202] on div at bounding box center [19, 197] width 13 height 13
click at [439, 328] on div at bounding box center [433, 393] width 13 height 22
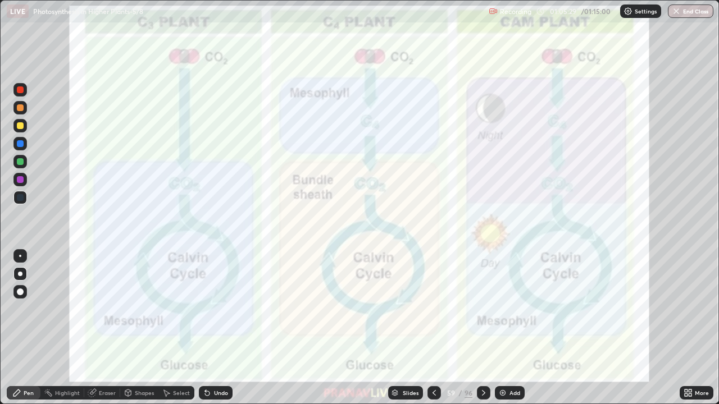
click at [690, 15] on button "End Class" at bounding box center [690, 10] width 45 height 13
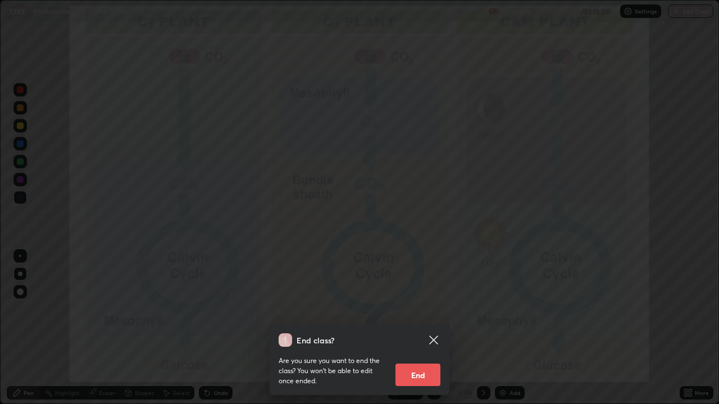
click at [430, 328] on button "End" at bounding box center [417, 375] width 45 height 22
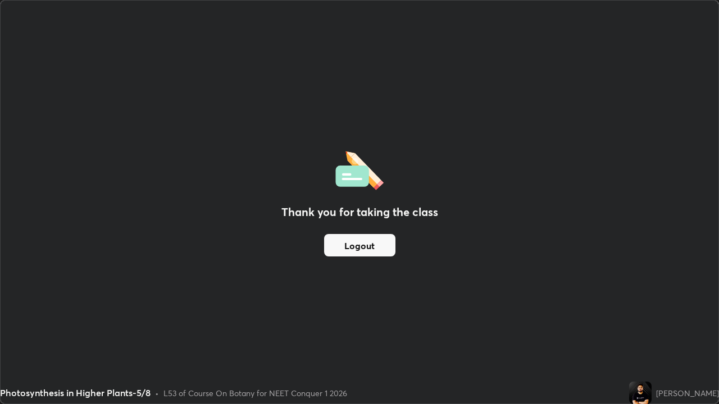
click at [357, 248] on button "Logout" at bounding box center [359, 245] width 71 height 22
